Goal: Task Accomplishment & Management: Use online tool/utility

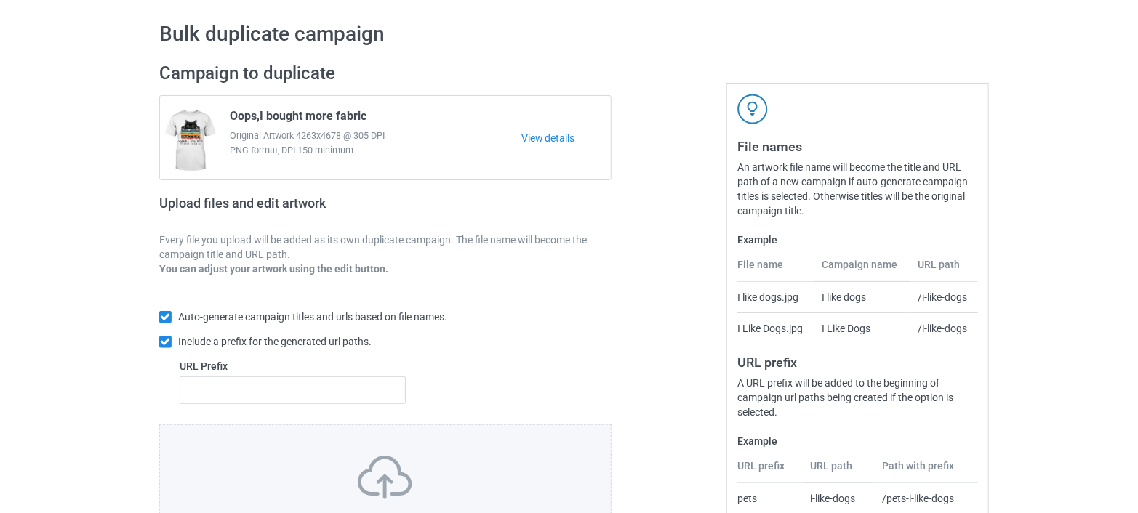
scroll to position [161, 0]
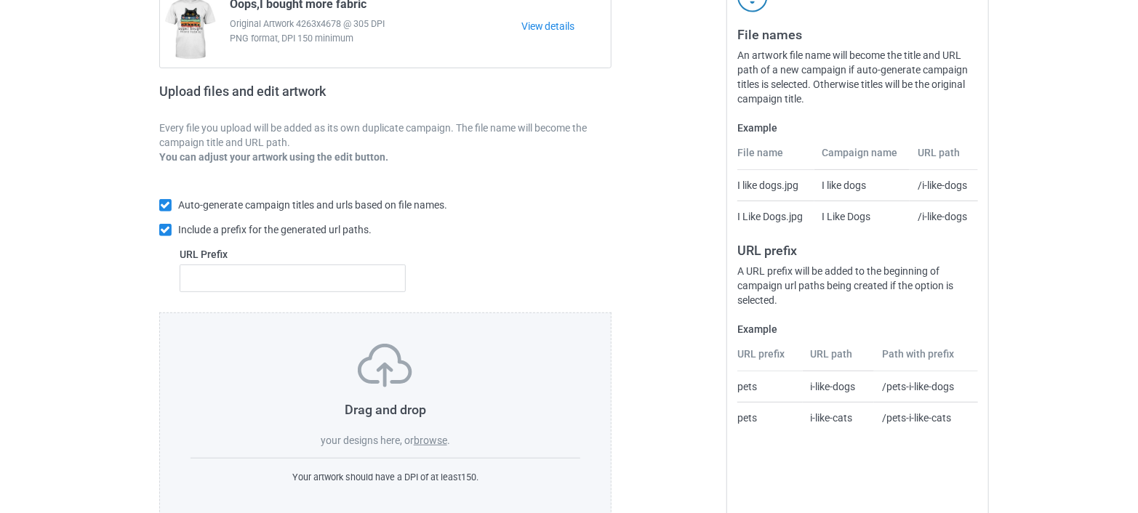
click at [430, 439] on label "browse" at bounding box center [430, 441] width 33 height 12
click at [0, 0] on input "browse" at bounding box center [0, 0] width 0 height 0
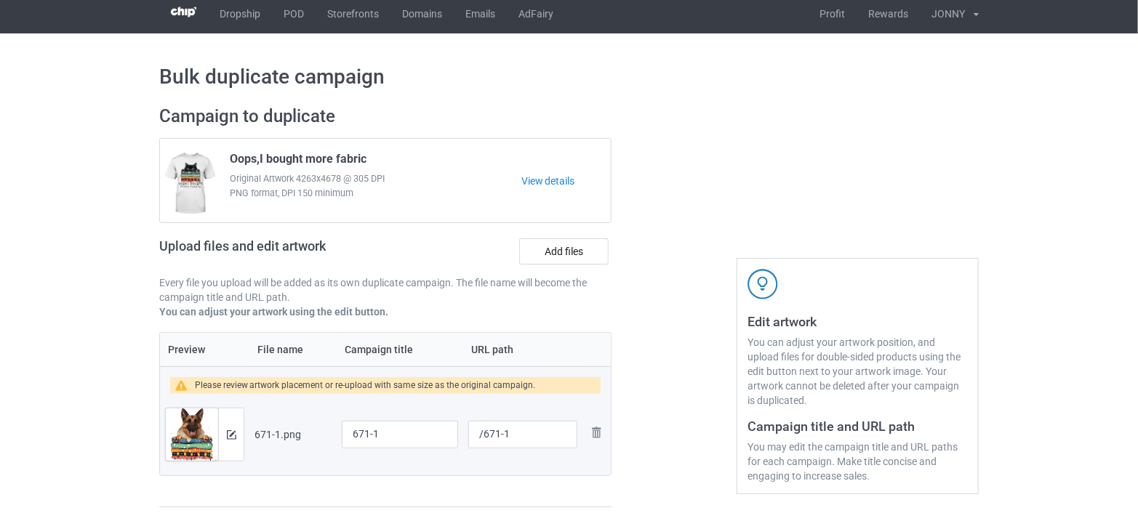
scroll to position [81, 0]
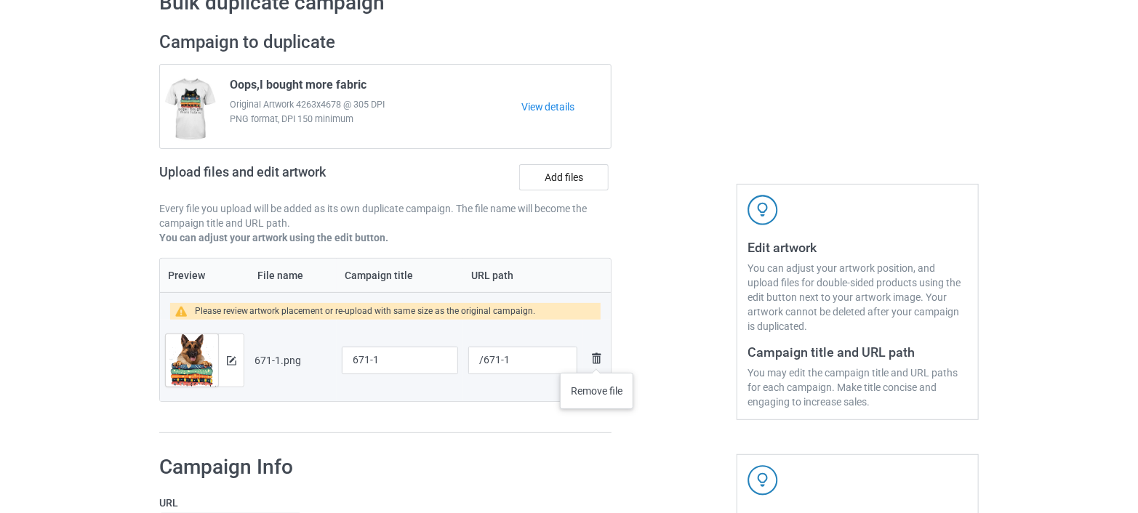
click at [597, 358] on img at bounding box center [596, 358] width 17 height 17
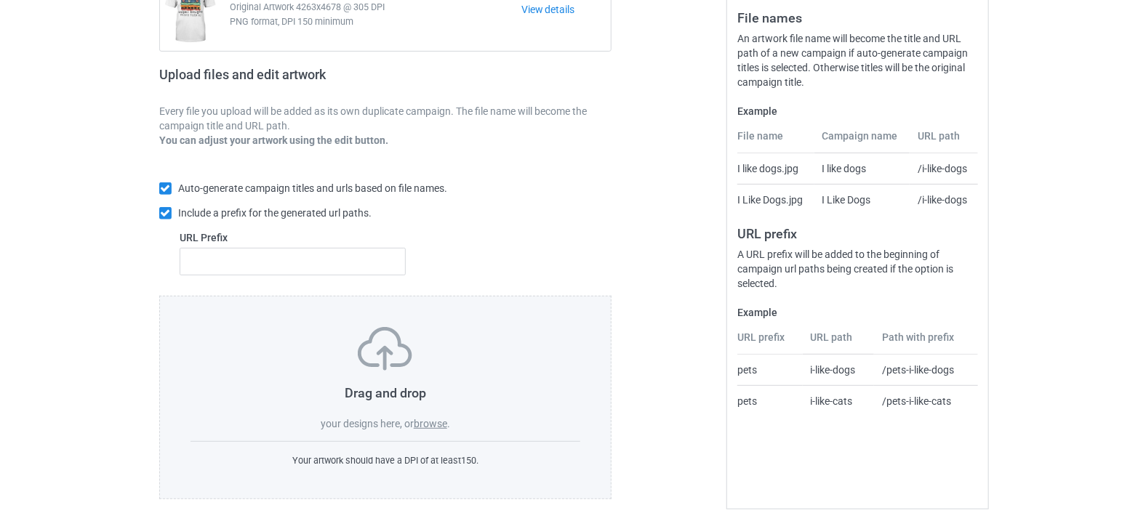
scroll to position [193, 0]
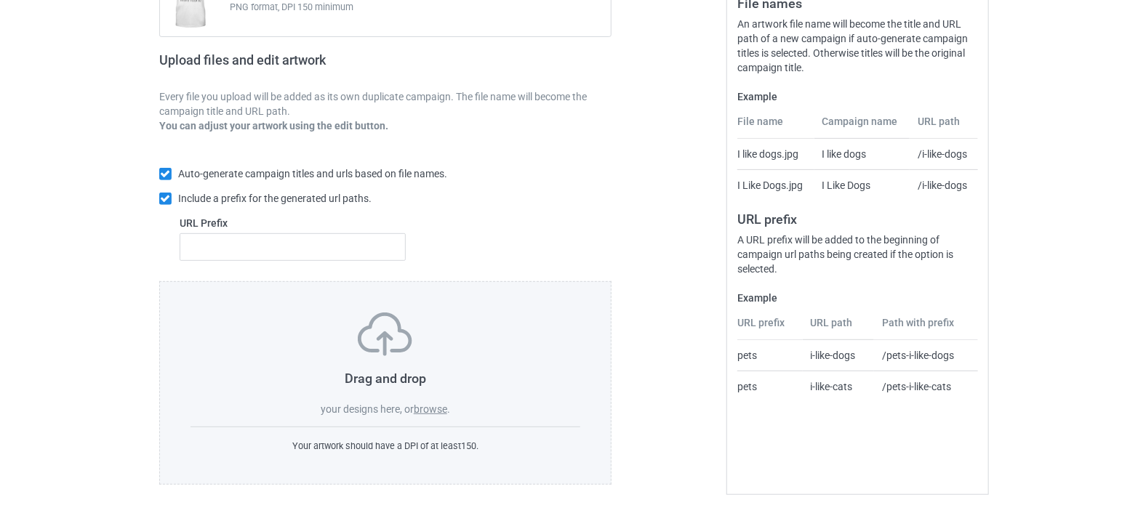
click at [430, 404] on label "browse" at bounding box center [430, 410] width 33 height 12
click at [0, 0] on input "browse" at bounding box center [0, 0] width 0 height 0
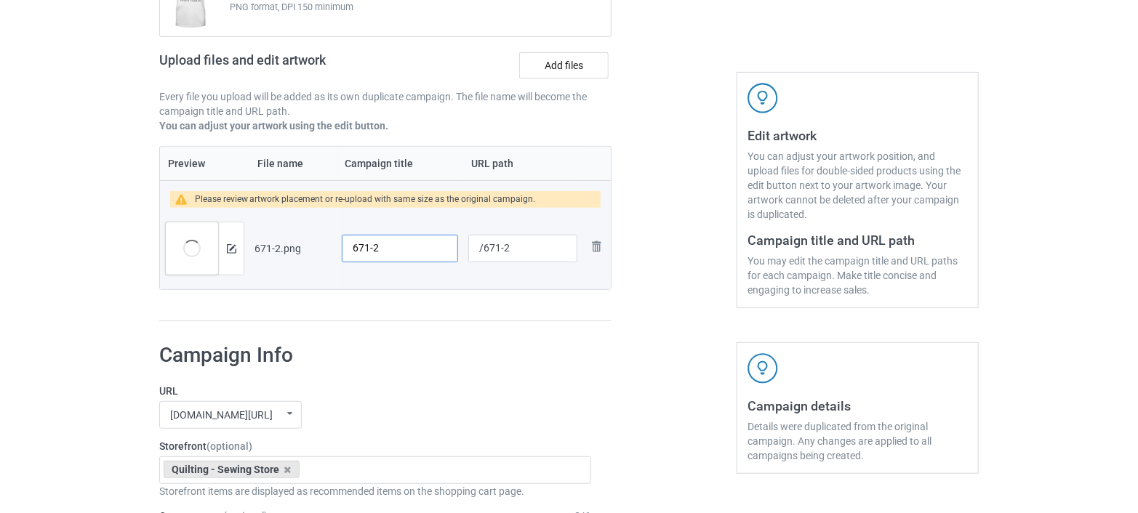
drag, startPoint x: 409, startPoint y: 249, endPoint x: 300, endPoint y: 249, distance: 108.3
click at [300, 249] on tr "Preview and edit artwork 671-2.png 671-2 /671-2 Remove file" at bounding box center [385, 248] width 451 height 81
paste input "Would love a German [PERSON_NAME] puppy on this shirt instead of [PERSON_NAME].…"
type input "Would love a German [PERSON_NAME] puppy on this shirt instead of [PERSON_NAME].…"
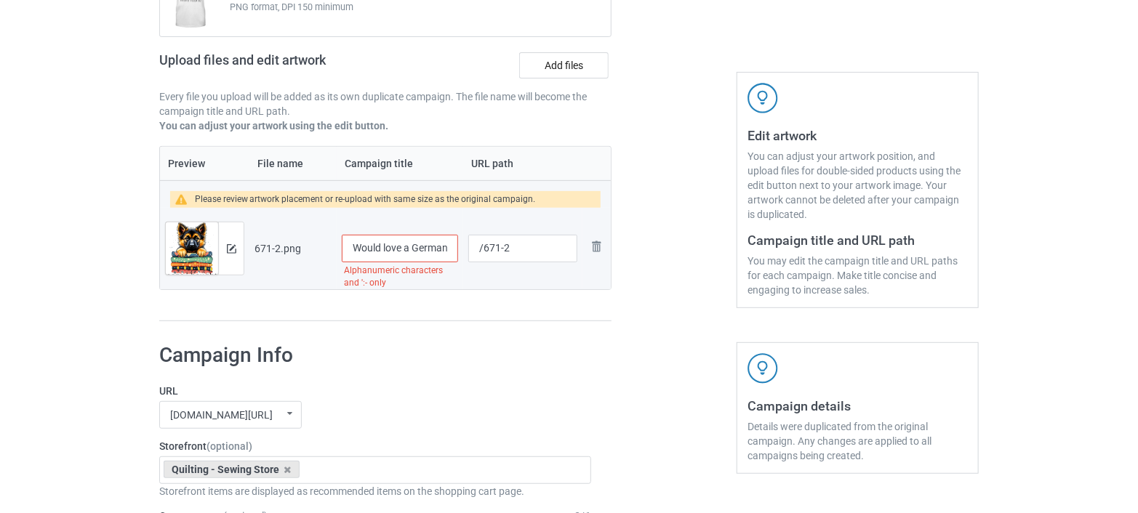
drag, startPoint x: 451, startPoint y: 247, endPoint x: 300, endPoint y: 268, distance: 152.0
click at [300, 268] on tr "Preview and edit artwork 671-2.png Would love a German [PERSON_NAME] puppy on t…" at bounding box center [385, 248] width 451 height 81
paste input "Oops,I bought more fabric"
click at [438, 248] on input "Oops,I bought more fabric" at bounding box center [400, 249] width 116 height 28
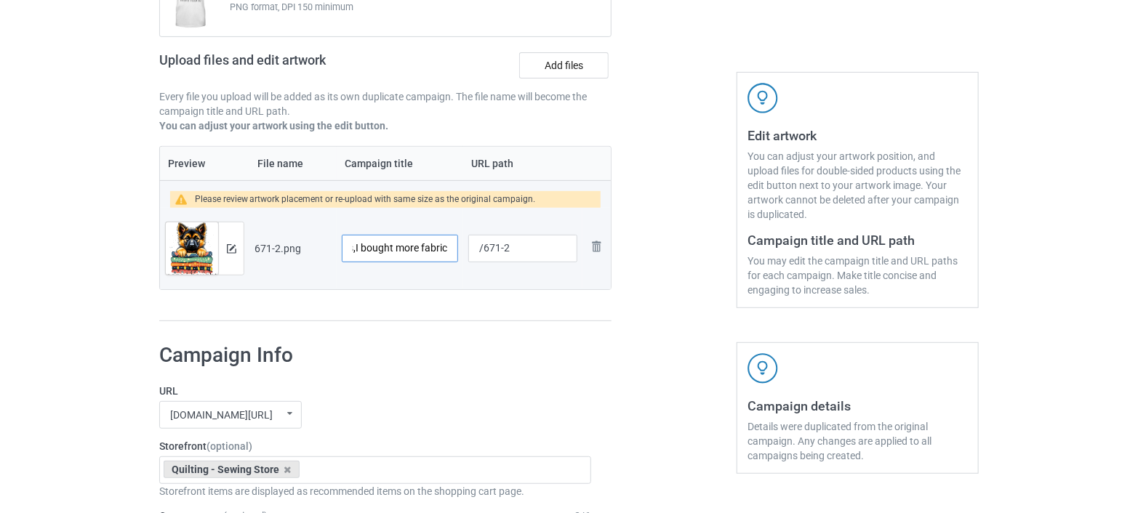
drag, startPoint x: 425, startPoint y: 247, endPoint x: 454, endPoint y: 246, distance: 29.1
click at [454, 246] on input "Oops,I bought more fabric" at bounding box center [400, 249] width 116 height 28
click at [444, 247] on input "Oops,I bought more fabric" at bounding box center [400, 249] width 116 height 28
paste input "love a German [PERSON_NAME] puppy"
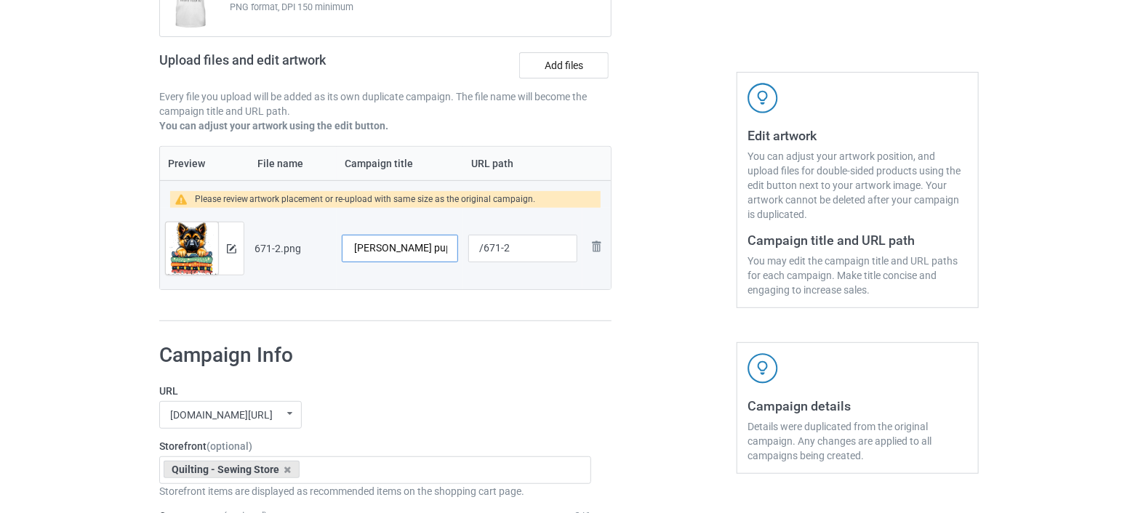
scroll to position [0, 189]
type input "Oops,I bought more fabric love a German [PERSON_NAME] puppy Tshirt"
drag, startPoint x: 531, startPoint y: 249, endPoint x: 480, endPoint y: 249, distance: 50.9
click at [480, 249] on input "/671-2" at bounding box center [522, 249] width 109 height 28
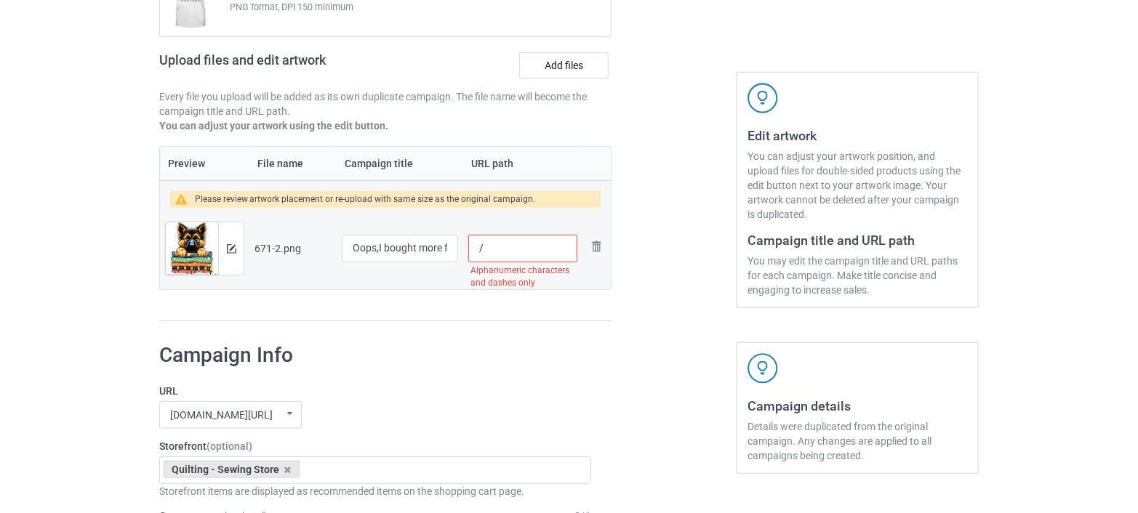
paste input "bought more fabric"
click at [541, 243] on input "/bought more fabric" at bounding box center [522, 249] width 109 height 28
click at [548, 250] on input "/bought-fabric" at bounding box center [522, 249] width 109 height 28
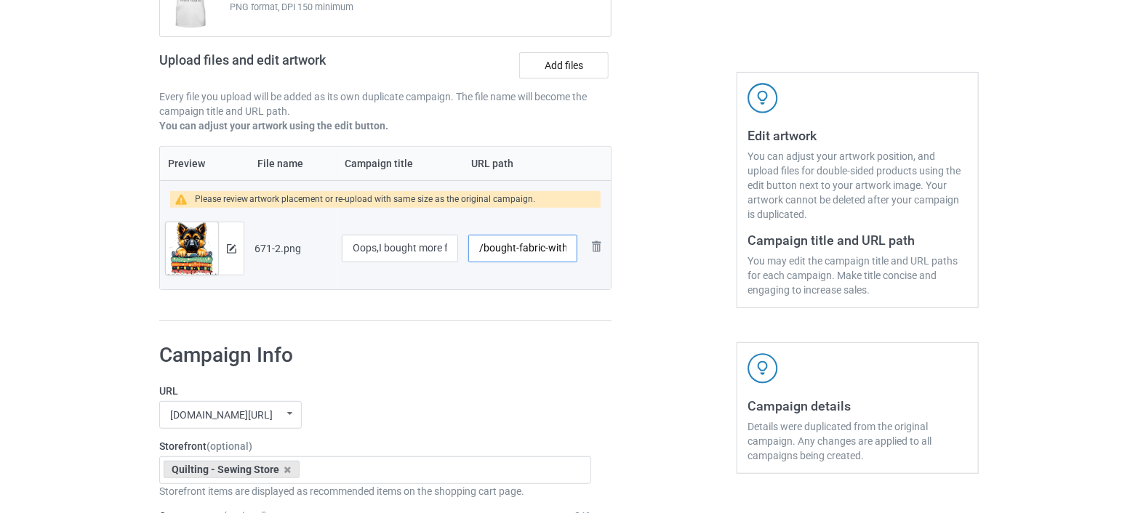
click at [545, 251] on input "/bought-fabric-with-" at bounding box center [522, 249] width 109 height 28
click at [567, 250] on input "/bought-fabric-with-" at bounding box center [522, 249] width 109 height 28
paste input "german [PERSON_NAME] puppy"
click at [539, 249] on input "/bought-fabric-with-german [PERSON_NAME] puppy" at bounding box center [522, 249] width 109 height 28
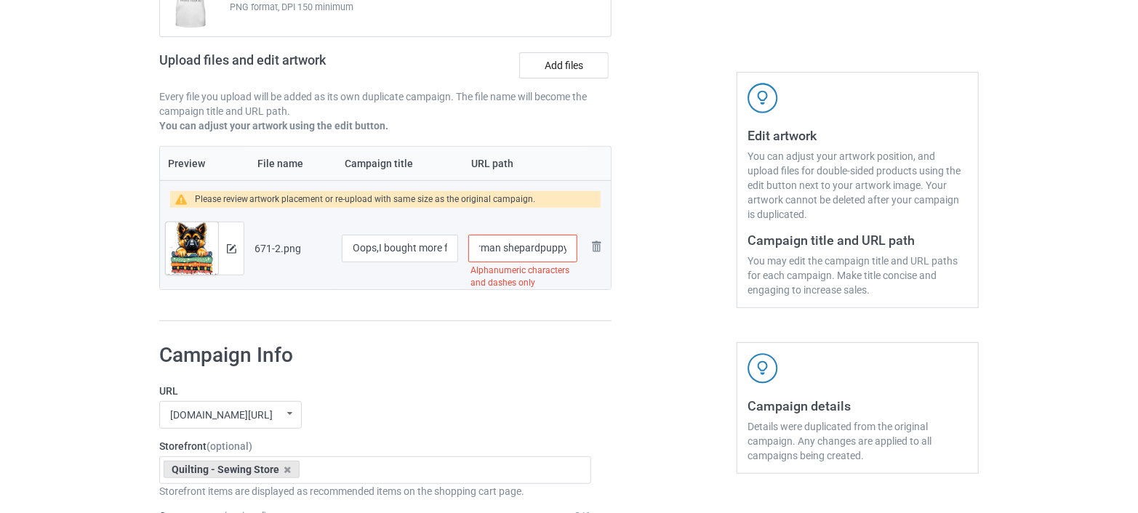
scroll to position [0, 102]
click at [502, 247] on input "/bought-fabric-with-german [PERSON_NAME]-puppy" at bounding box center [522, 249] width 109 height 28
type input "/bought-fabric-with-german-[PERSON_NAME]-puppy"
click at [648, 259] on div at bounding box center [674, 120] width 105 height 423
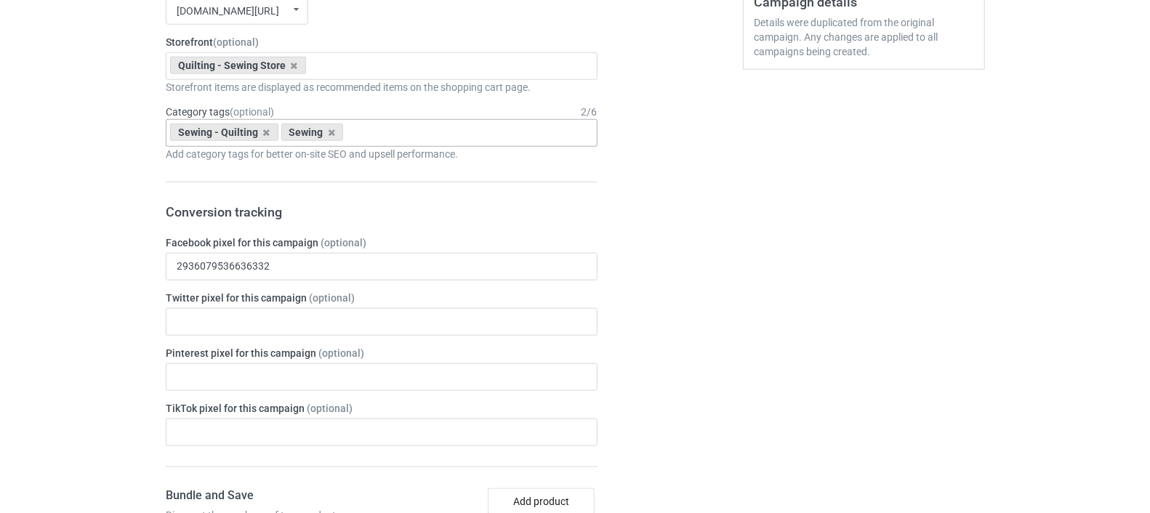
scroll to position [355, 0]
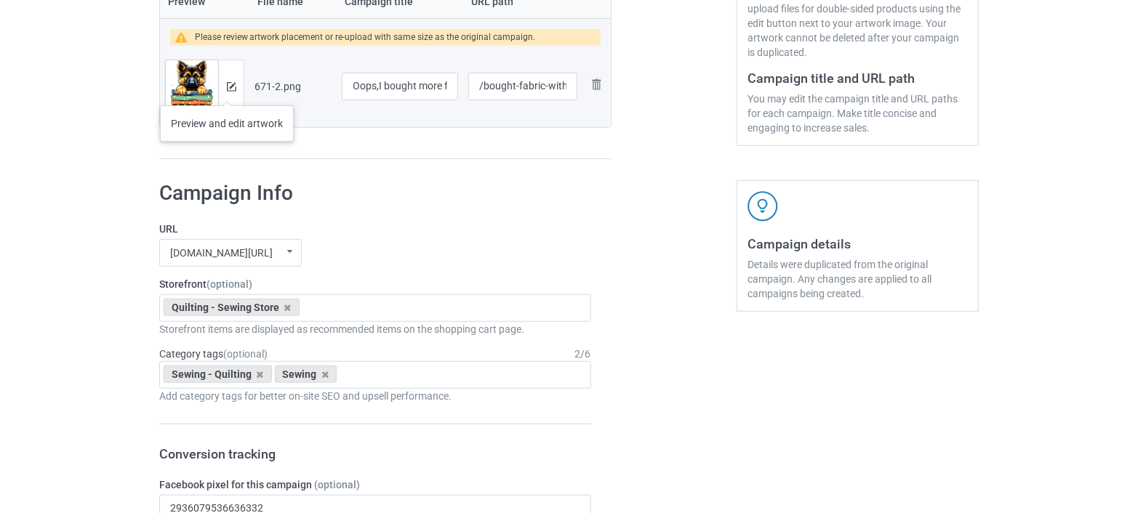
click at [227, 92] on div at bounding box center [230, 86] width 25 height 52
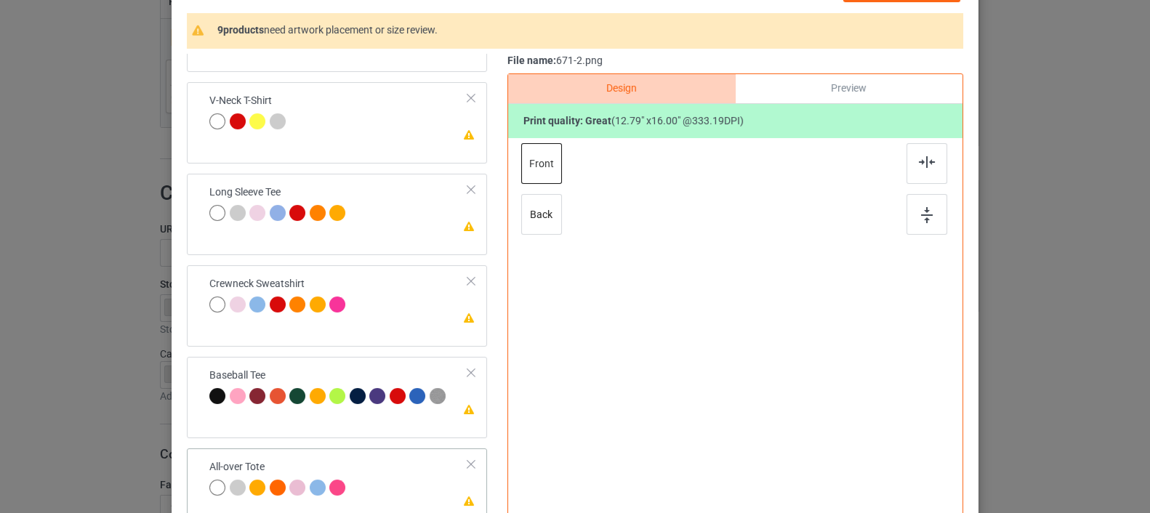
scroll to position [325, 0]
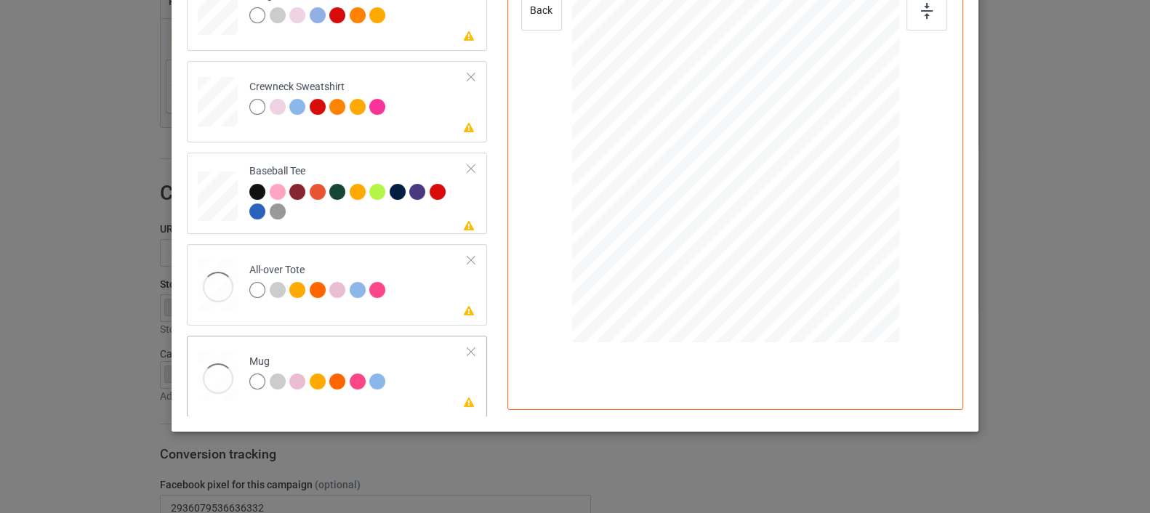
click at [203, 364] on div at bounding box center [218, 378] width 40 height 53
drag, startPoint x: 825, startPoint y: 263, endPoint x: 798, endPoint y: 177, distance: 89.2
click at [798, 177] on div at bounding box center [735, 138] width 327 height 136
drag, startPoint x: 747, startPoint y: 143, endPoint x: 835, endPoint y: 145, distance: 88.0
click at [835, 145] on div at bounding box center [823, 140] width 99 height 124
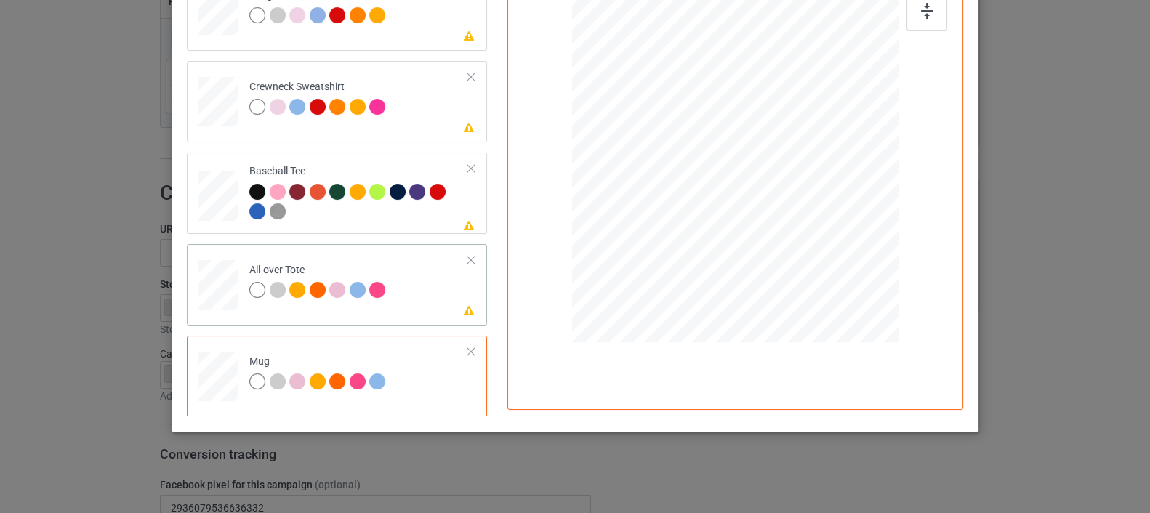
click at [210, 279] on div at bounding box center [218, 285] width 40 height 40
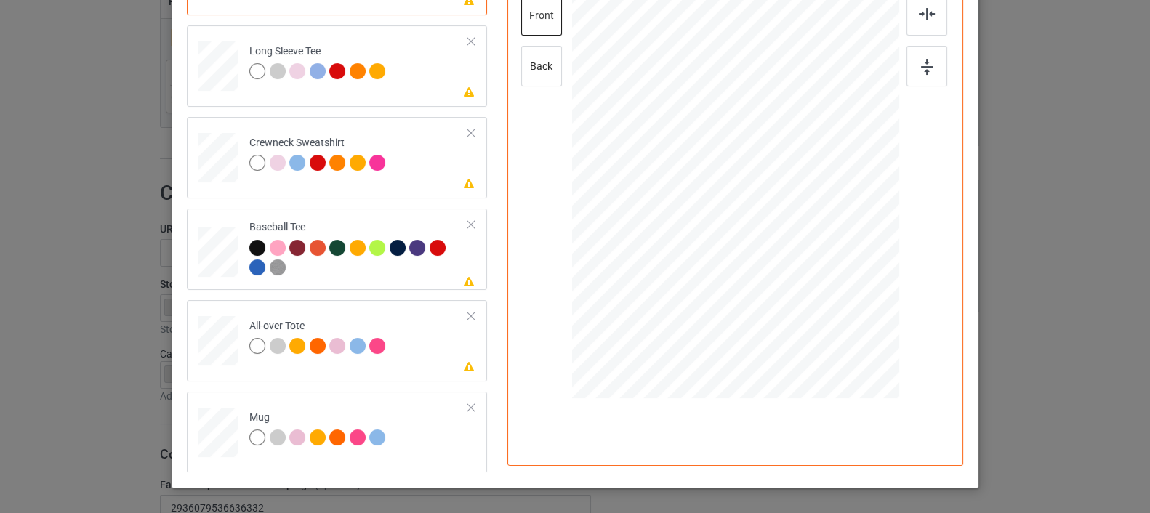
scroll to position [244, 0]
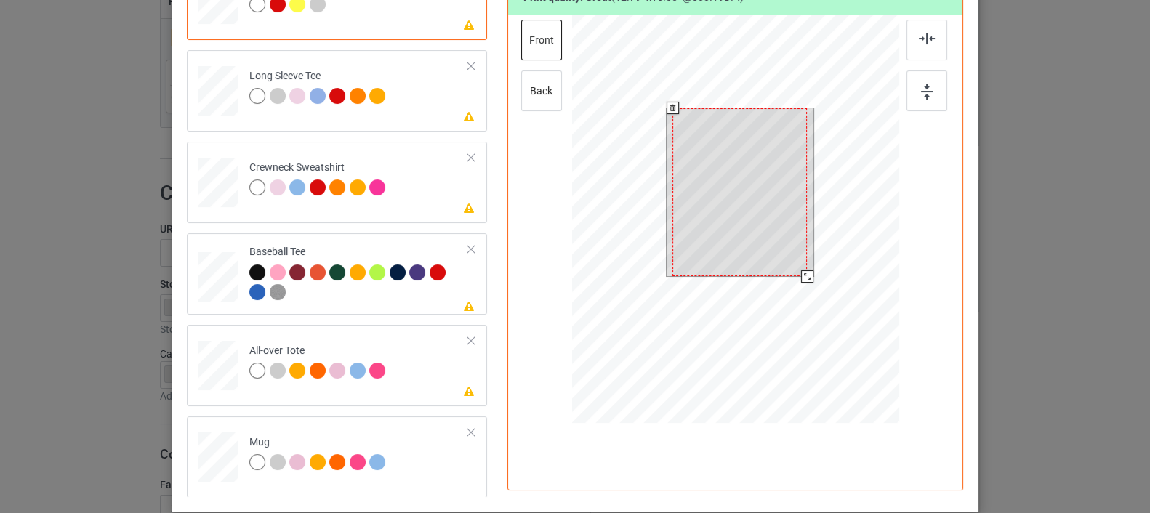
click at [735, 249] on div at bounding box center [740, 192] width 135 height 168
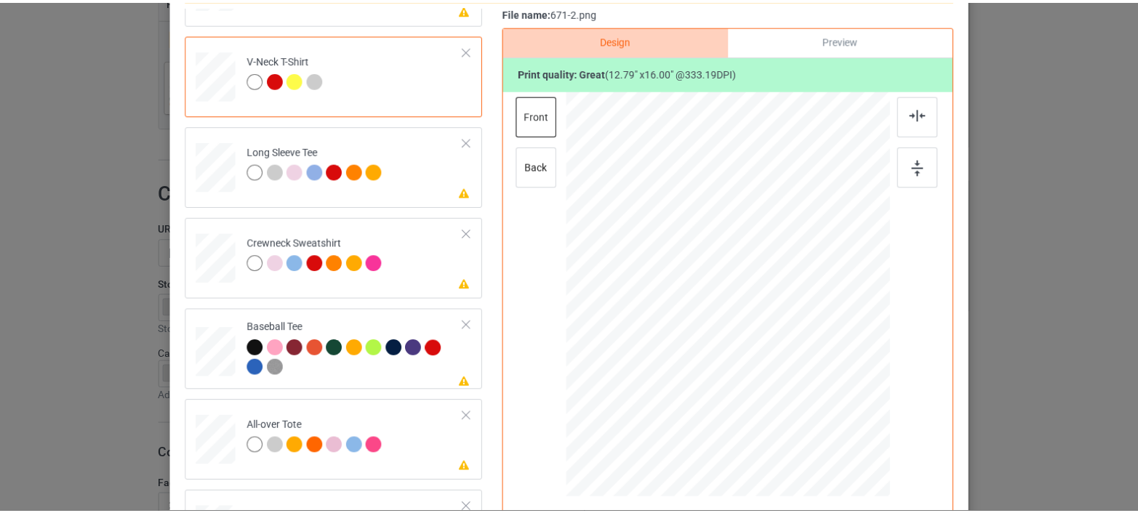
scroll to position [83, 0]
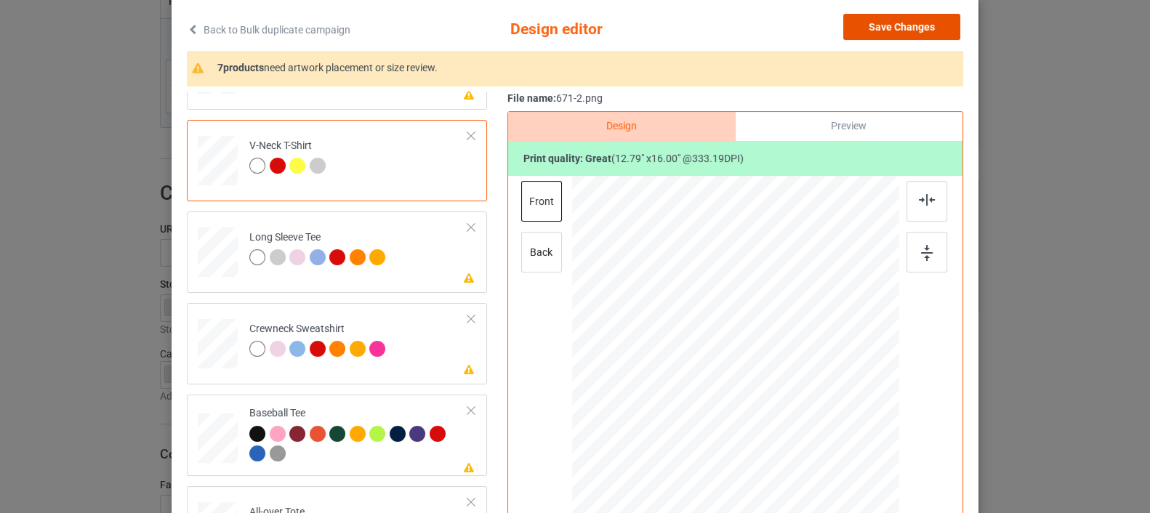
click at [885, 18] on button "Save Changes" at bounding box center [902, 27] width 117 height 26
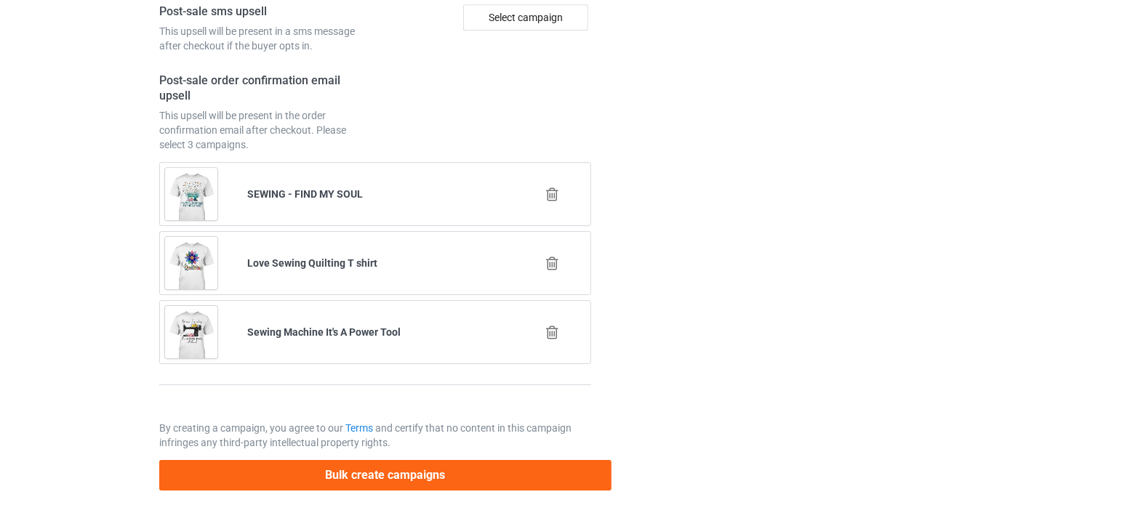
scroll to position [2135, 0]
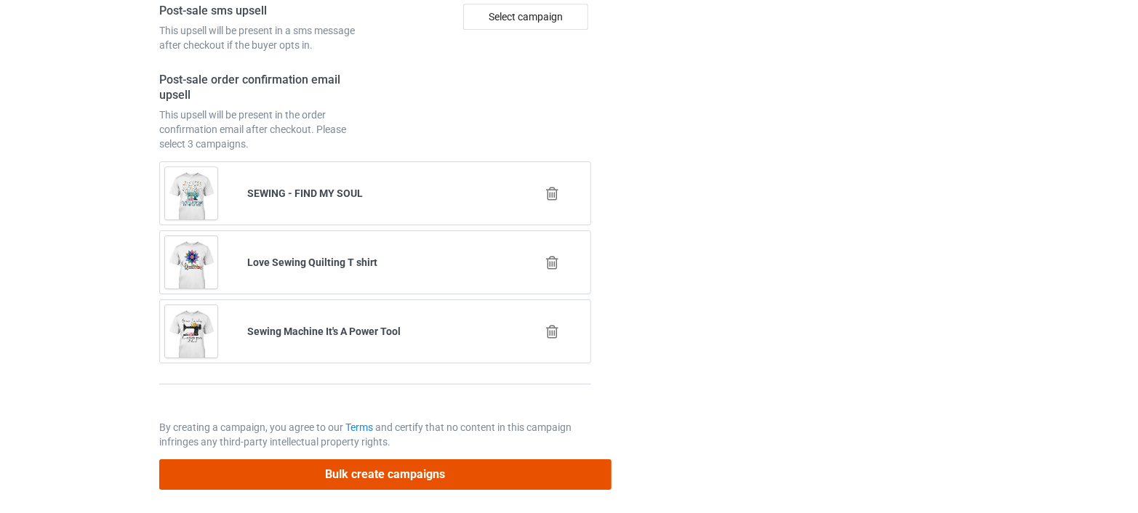
click at [397, 472] on button "Bulk create campaigns" at bounding box center [385, 475] width 452 height 30
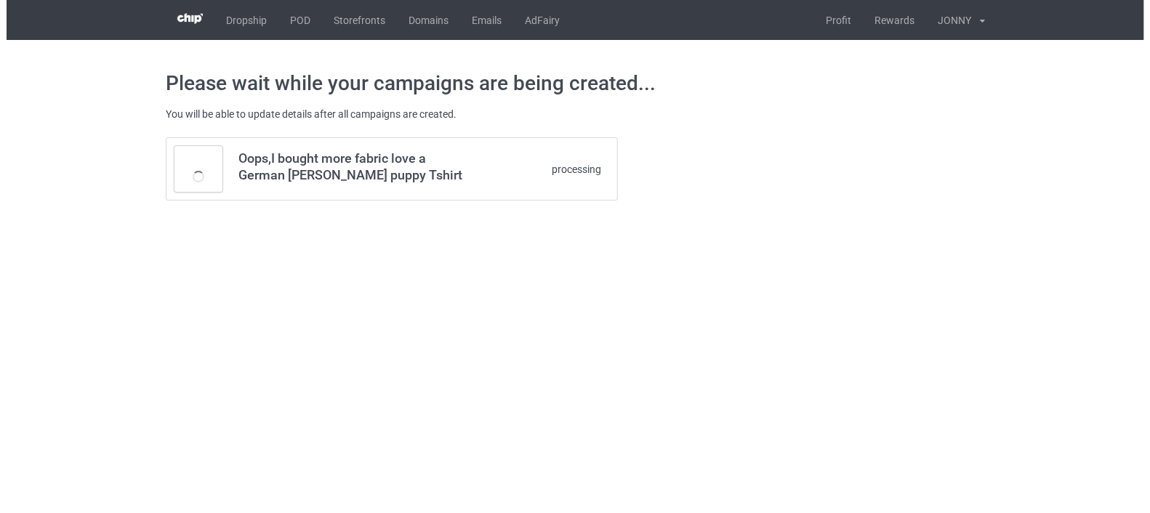
scroll to position [0, 0]
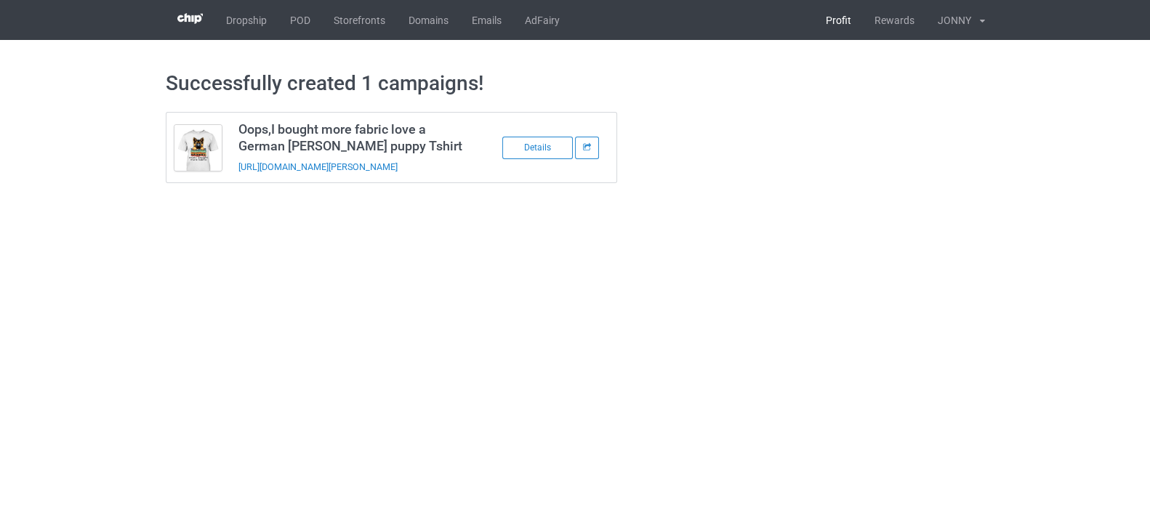
click at [838, 9] on link "Profit" at bounding box center [838, 20] width 49 height 40
